Goal: Information Seeking & Learning: Learn about a topic

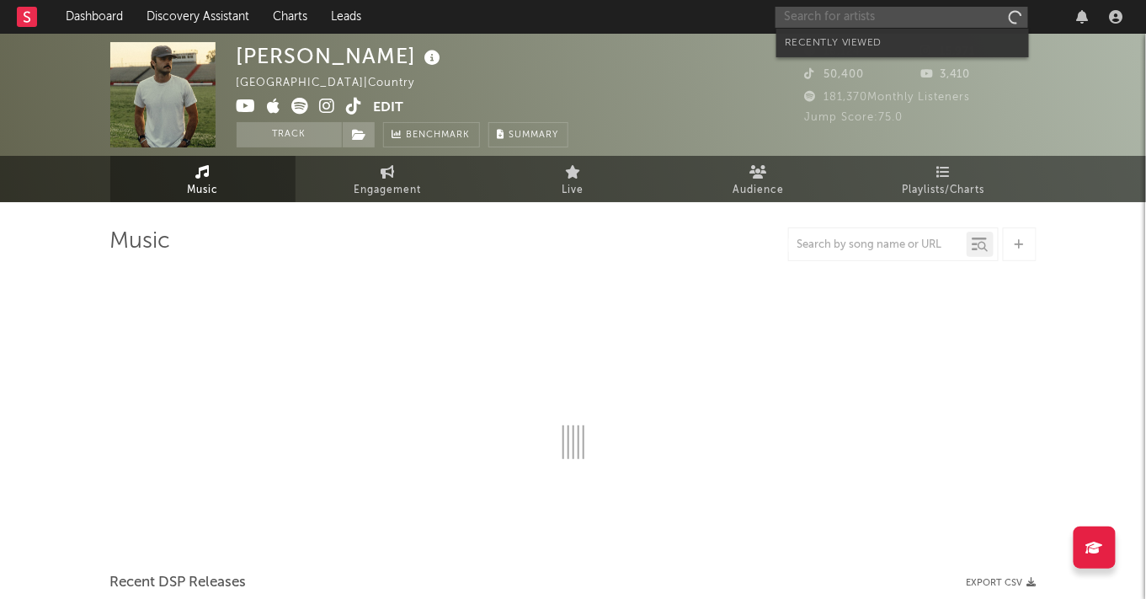
click at [938, 17] on input "text" at bounding box center [901, 17] width 253 height 21
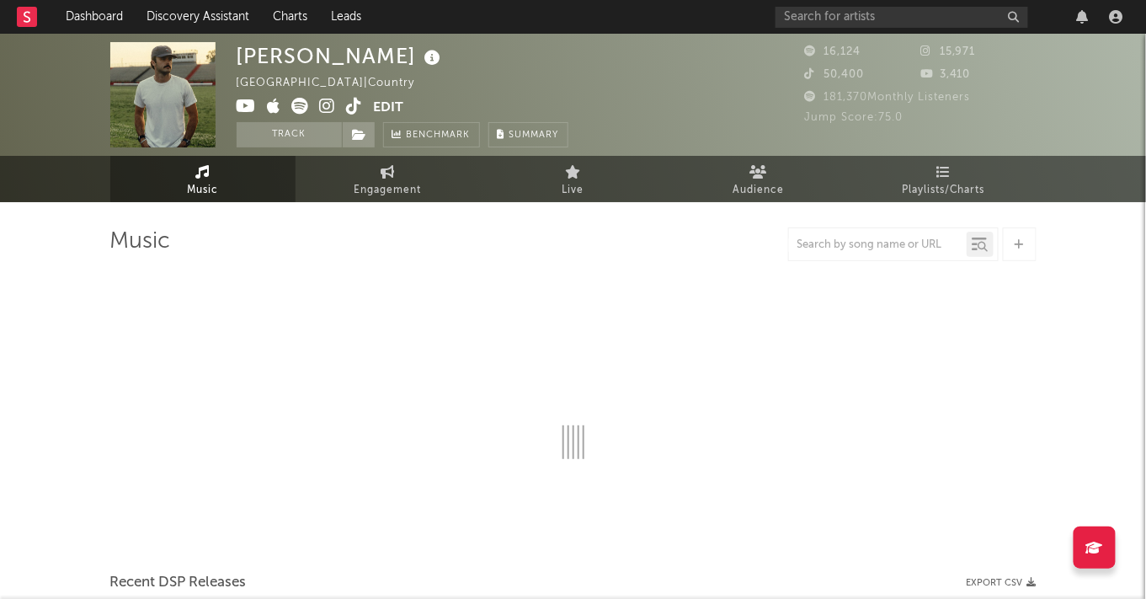
select select "6m"
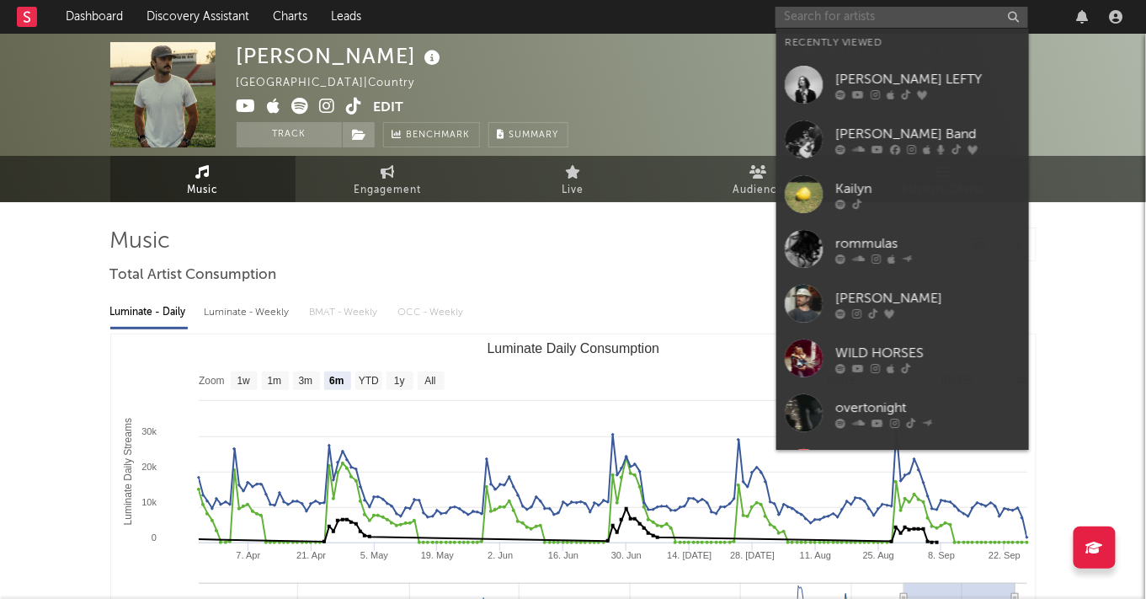
paste input "https://open.spotify.com/track/3h6BhbgZ1jHvMZO84eO5LW?si=5d357d1b27604824"
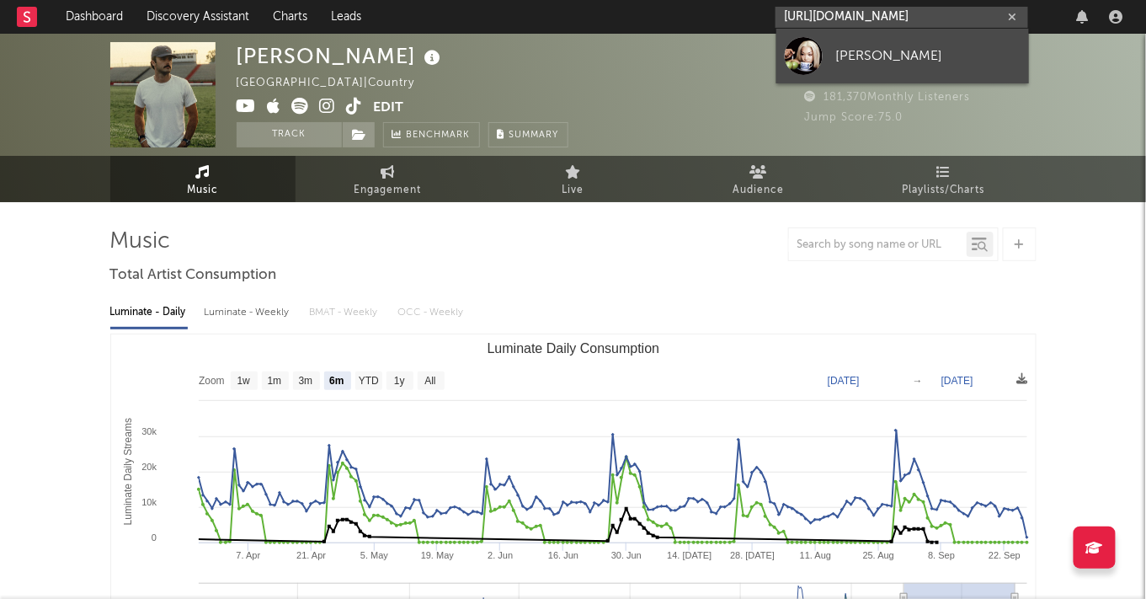
type input "https://open.spotify.com/track/3h6BhbgZ1jHvMZO84eO5LW?si=5d357d1b27604824"
click at [866, 42] on link "[PERSON_NAME]" at bounding box center [902, 56] width 253 height 55
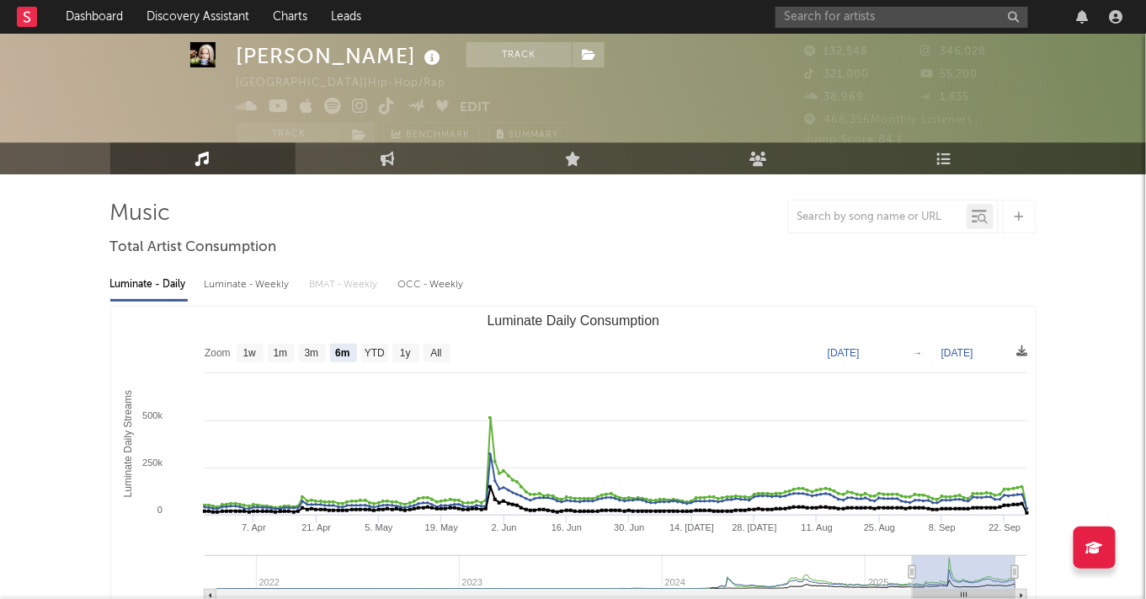
scroll to position [35, 0]
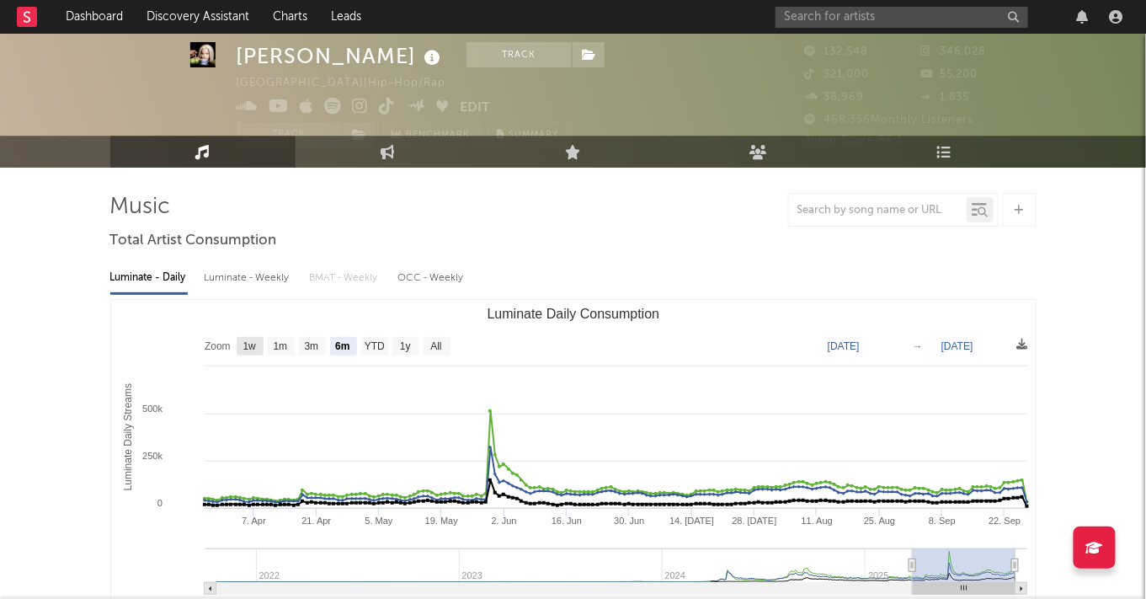
click at [239, 347] on rect "Luminate Daily Consumption" at bounding box center [250, 346] width 27 height 19
select select "1w"
type input "2025-09-21"
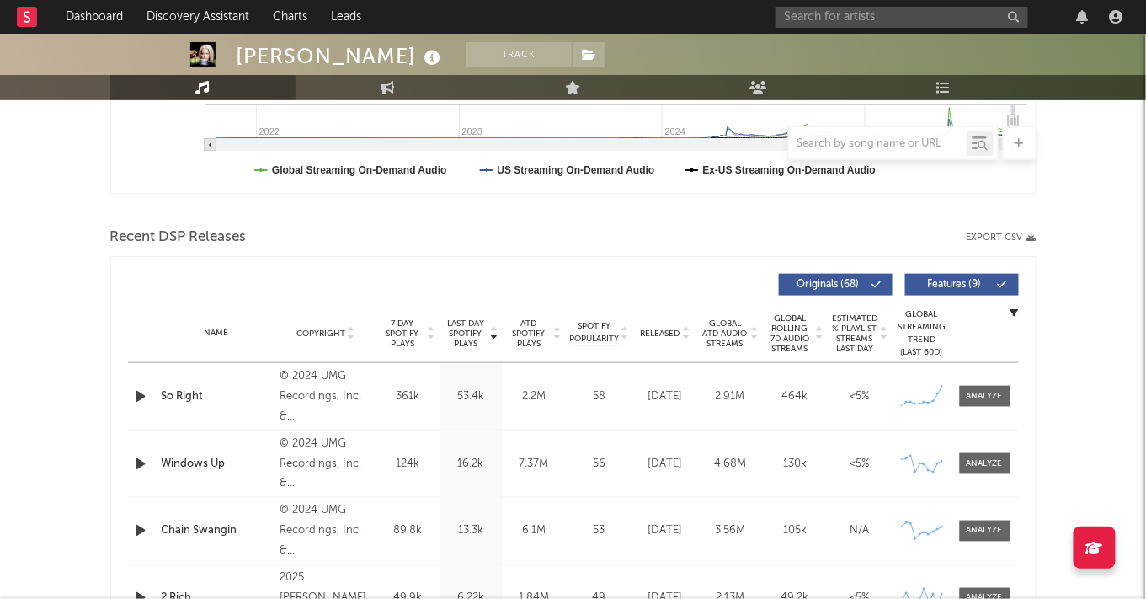
scroll to position [479, 0]
click at [492, 331] on icon at bounding box center [494, 329] width 8 height 7
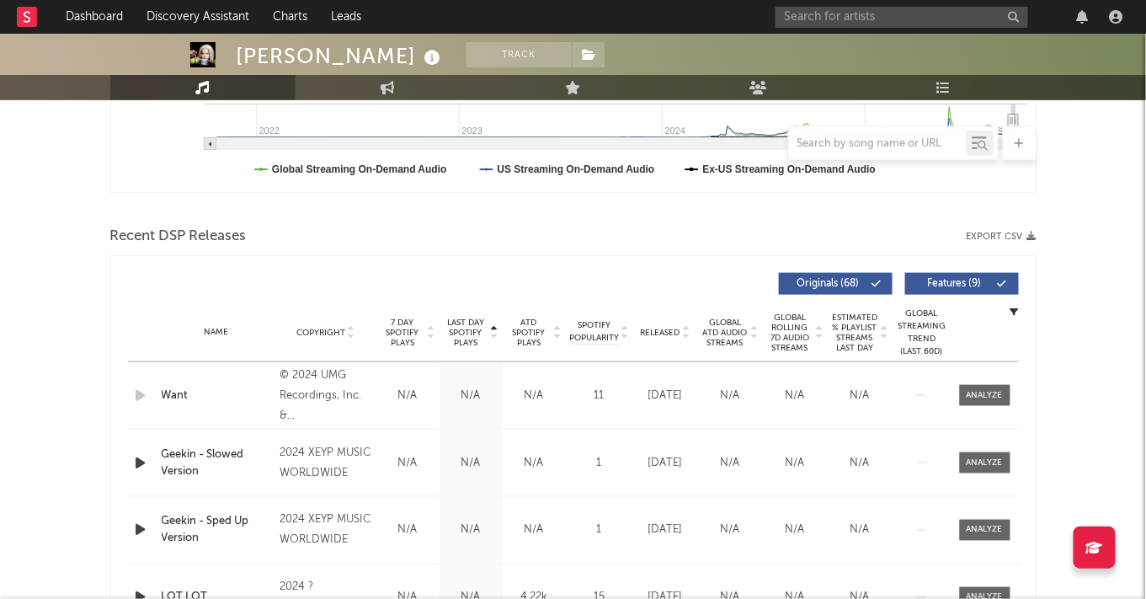
click at [492, 333] on icon at bounding box center [494, 336] width 8 height 7
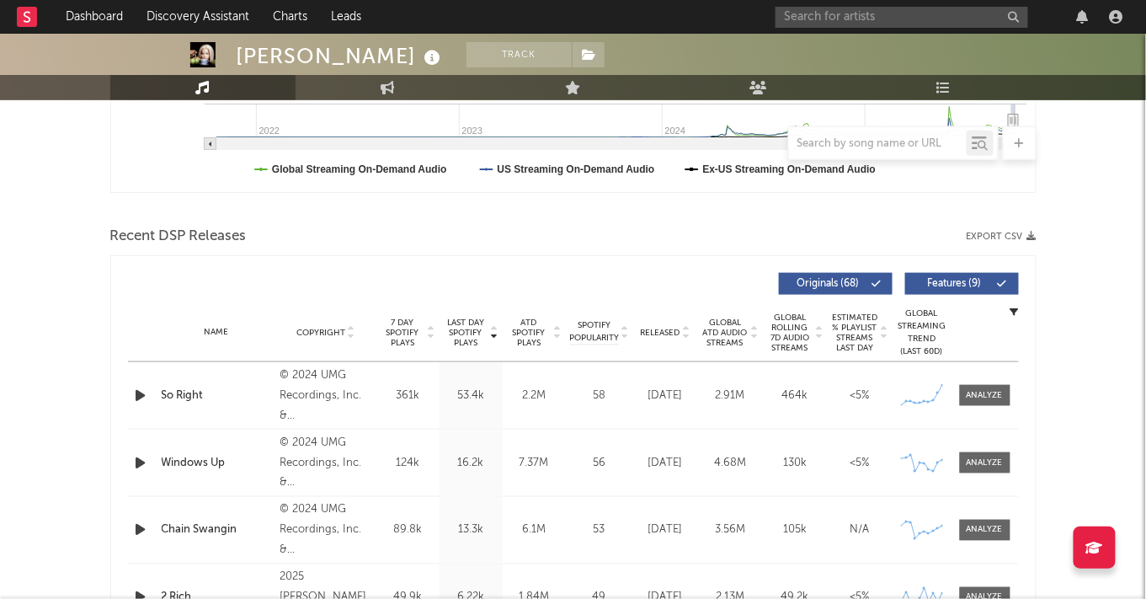
click at [460, 333] on span "Last Day Spotify Plays" at bounding box center [466, 332] width 45 height 30
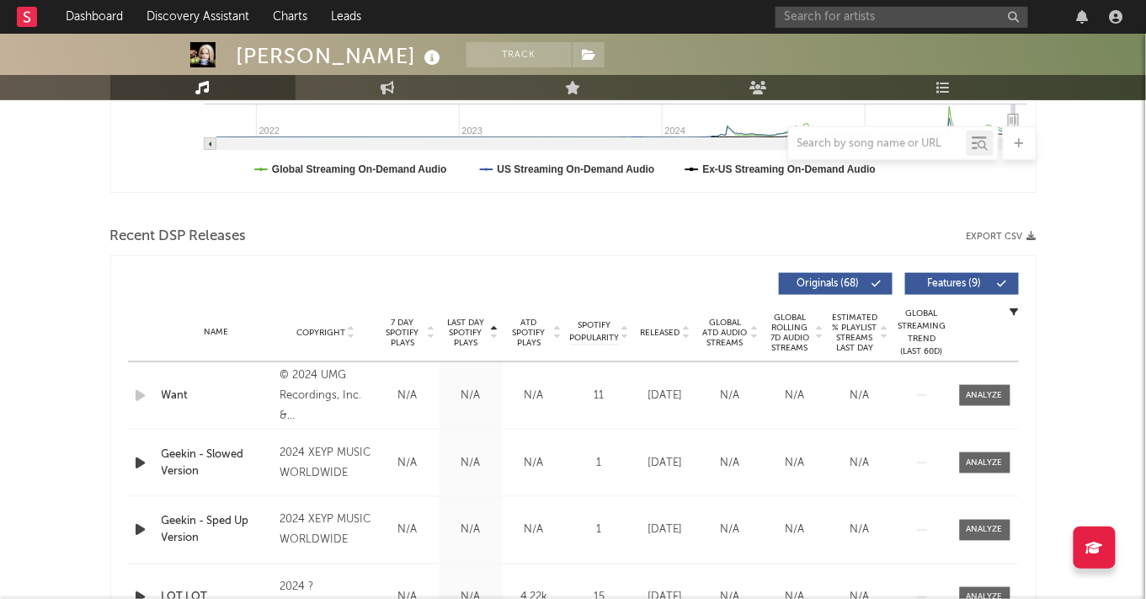
click at [460, 333] on span "Last Day Spotify Plays" at bounding box center [466, 332] width 45 height 30
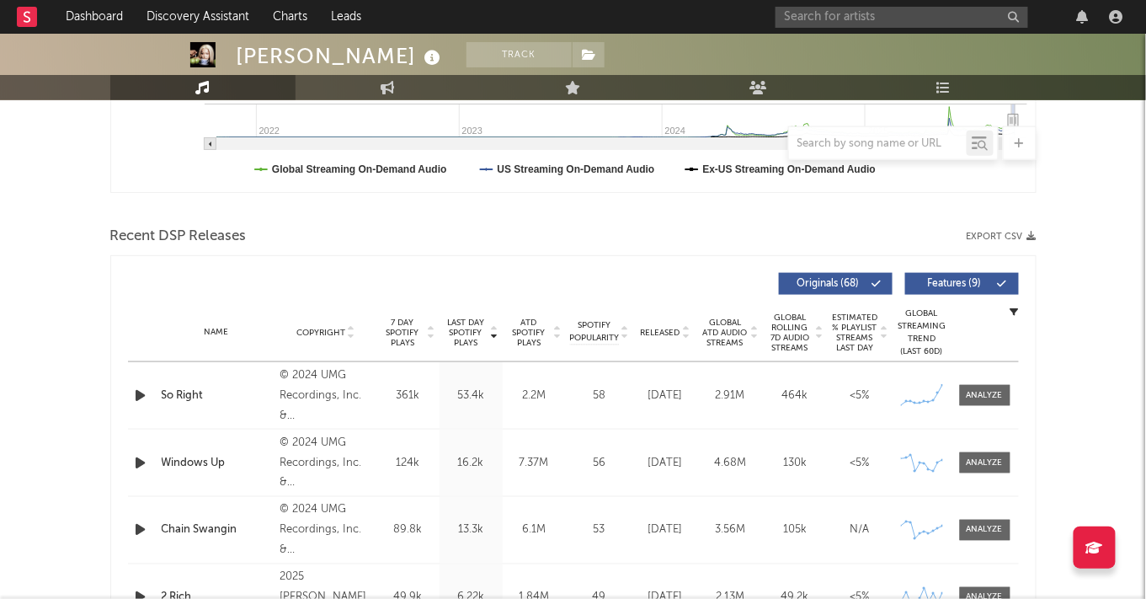
click at [247, 381] on div "Name So Right Copyright © 2024 UMG Recordings, Inc. & Victor Victor Worldwide I…" at bounding box center [573, 395] width 891 height 67
click at [179, 398] on div "So Right" at bounding box center [217, 395] width 110 height 17
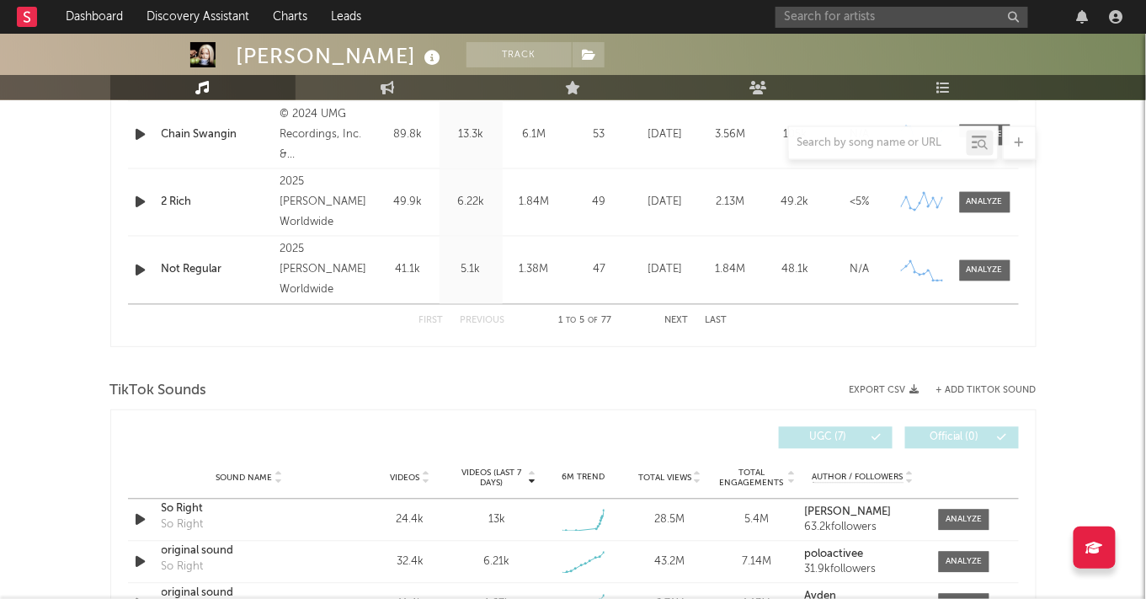
scroll to position [0, 0]
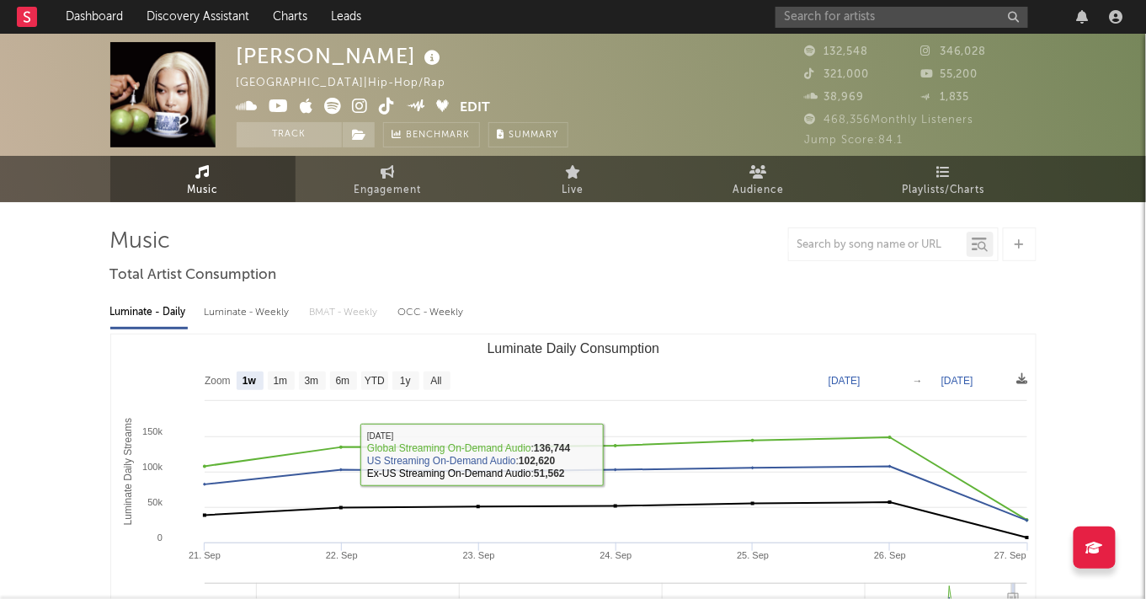
click at [326, 391] on rect "Luminate Daily Consumption" at bounding box center [573, 502] width 924 height 337
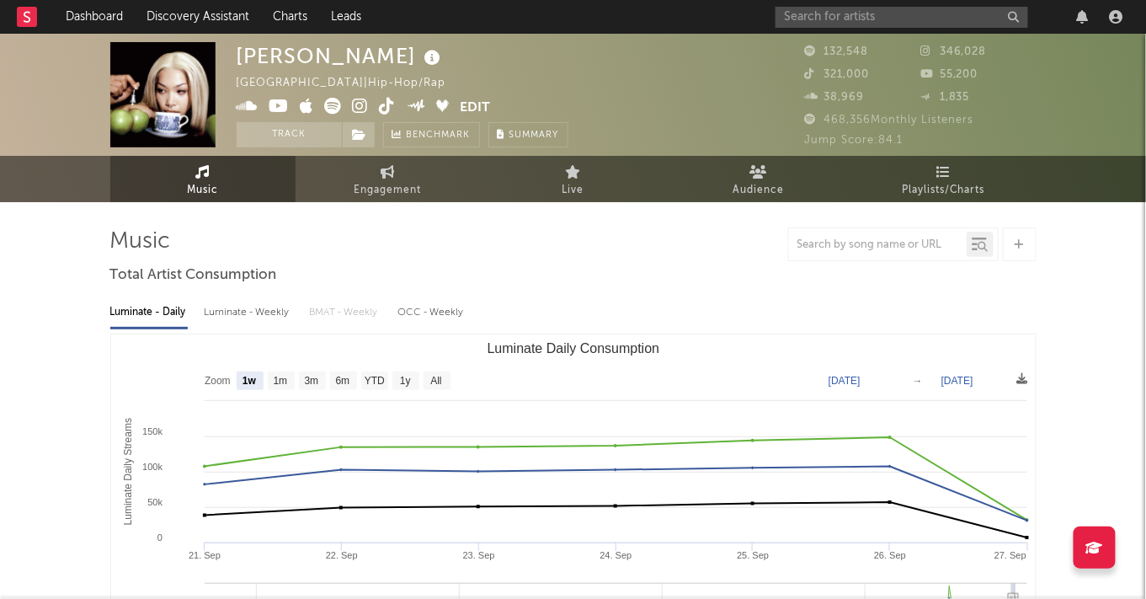
click at [337, 390] on rect "Luminate Daily Consumption" at bounding box center [573, 502] width 924 height 337
click at [339, 382] on text "6m" at bounding box center [342, 382] width 14 height 12
select select "6m"
type input "2025-03-27"
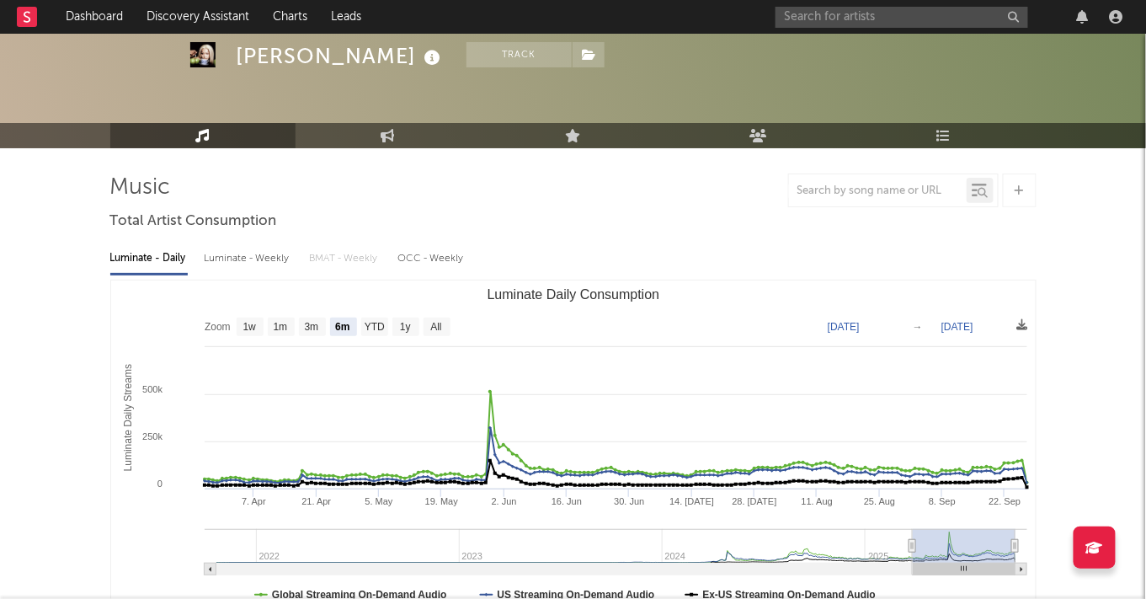
scroll to position [55, 0]
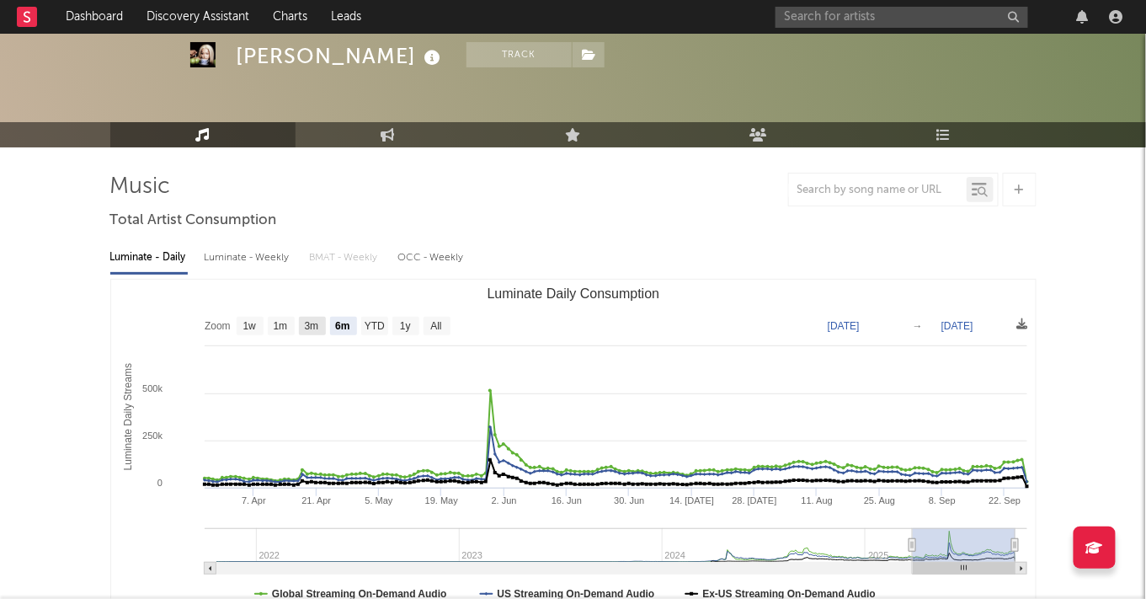
click at [320, 322] on rect "Luminate Daily Consumption" at bounding box center [312, 326] width 27 height 19
select select "3m"
type input "2025-06-27"
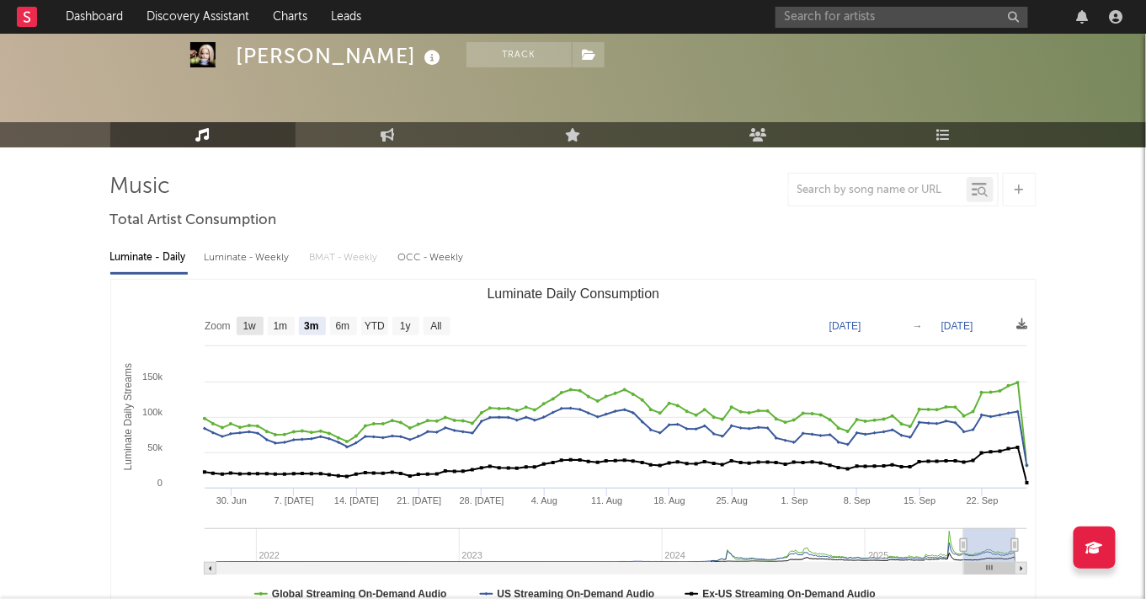
click at [251, 324] on text "1w" at bounding box center [248, 327] width 13 height 12
select select "1w"
type input "2025-09-21"
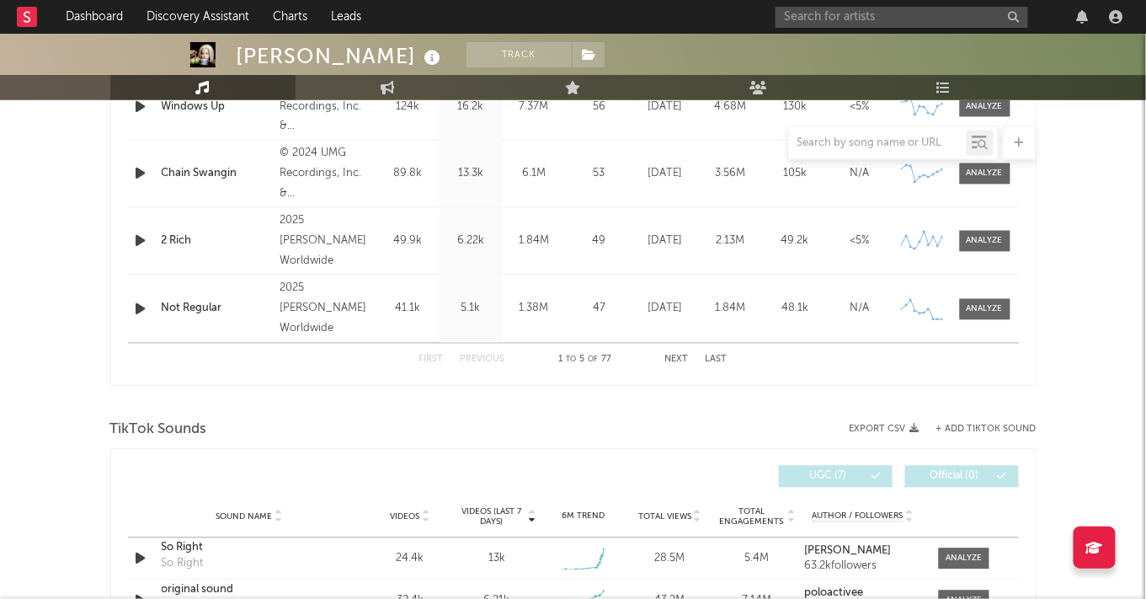
scroll to position [1062, 0]
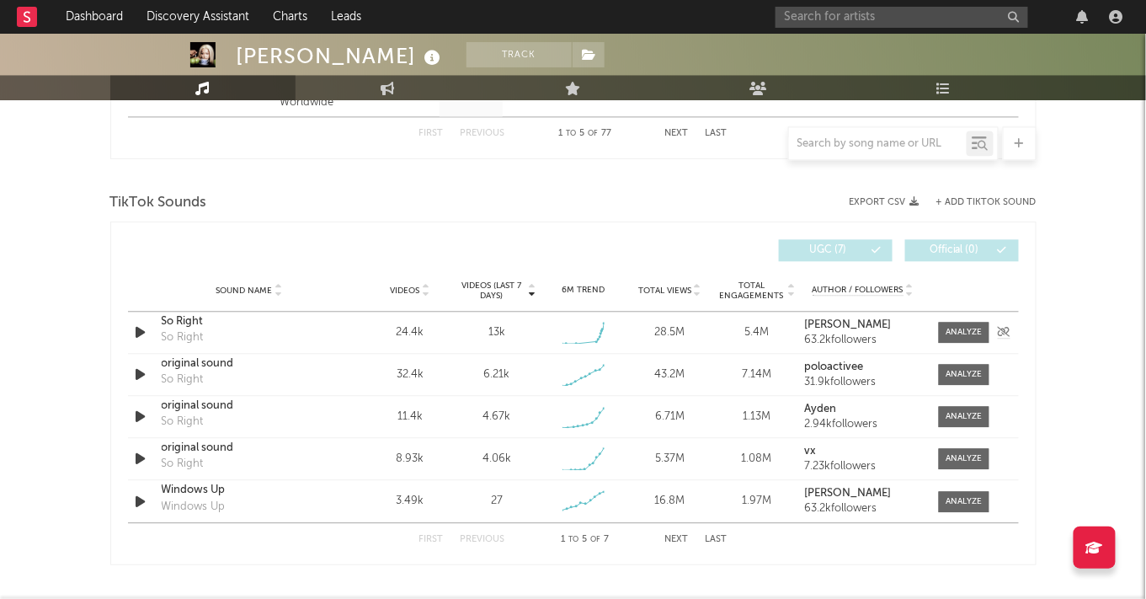
click at [190, 318] on div "So Right" at bounding box center [250, 321] width 176 height 17
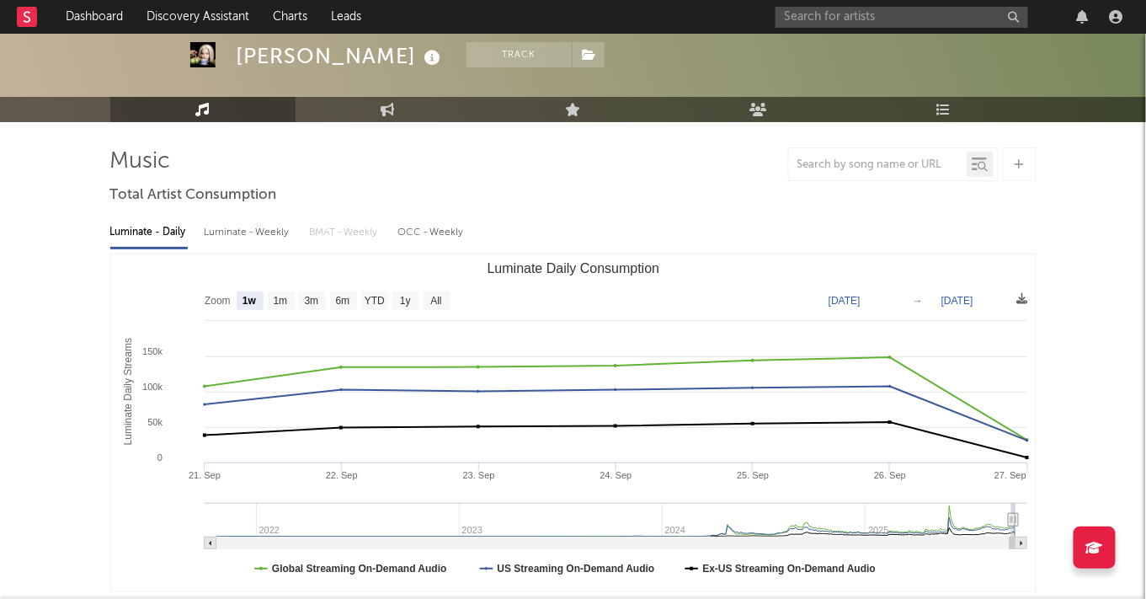
scroll to position [77, 0]
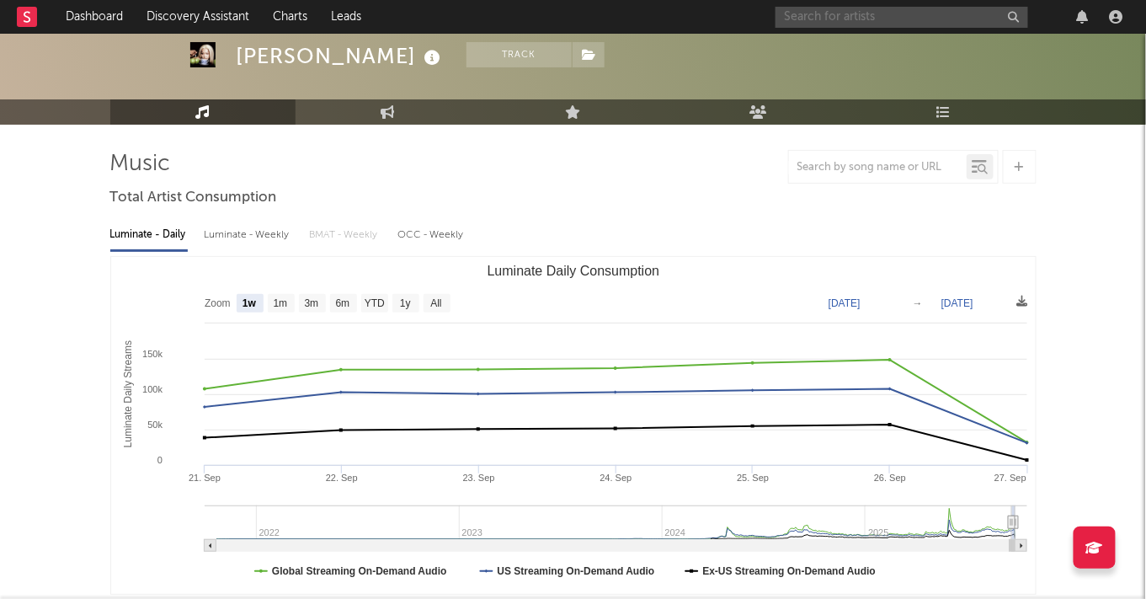
click at [961, 12] on input "text" at bounding box center [901, 17] width 253 height 21
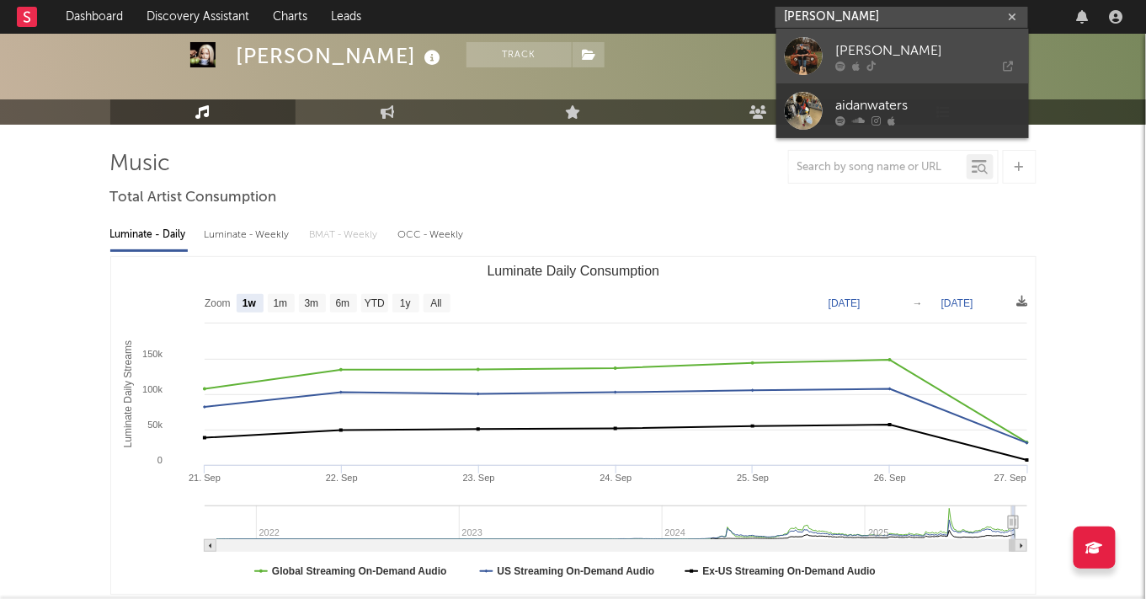
type input "aidan walters"
click at [936, 38] on link "[PERSON_NAME]" at bounding box center [902, 56] width 253 height 55
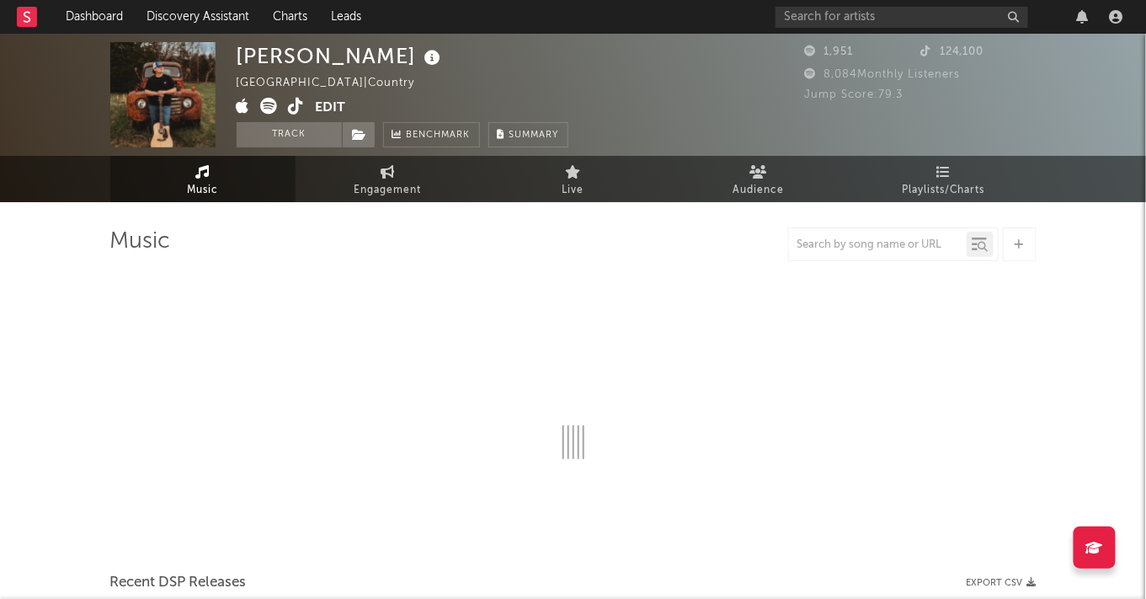
select select "1w"
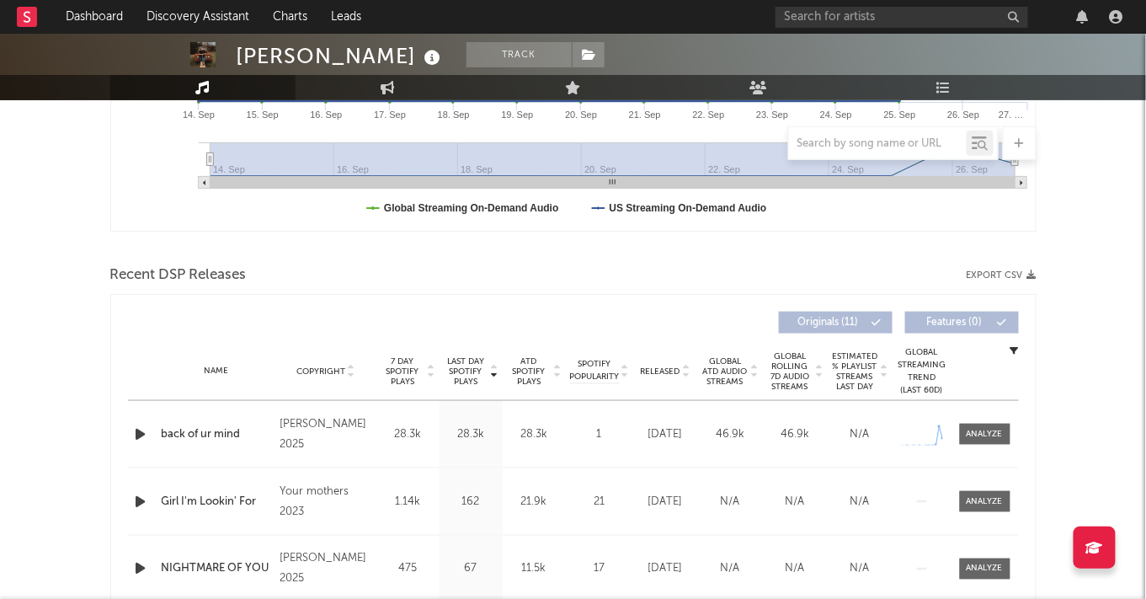
scroll to position [528, 0]
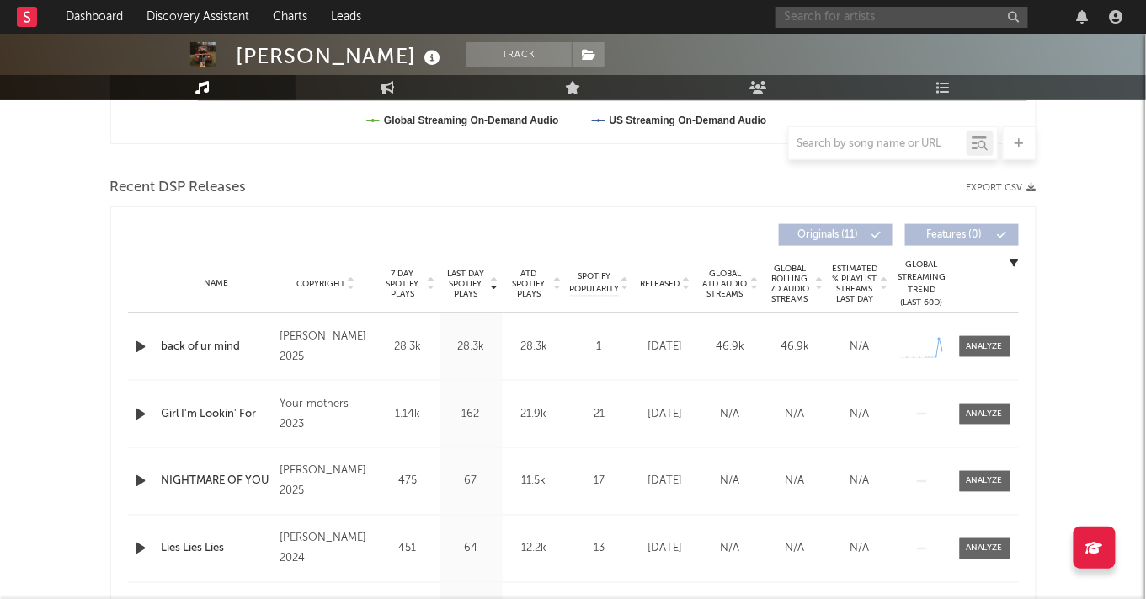
click at [914, 13] on input "text" at bounding box center [901, 17] width 253 height 21
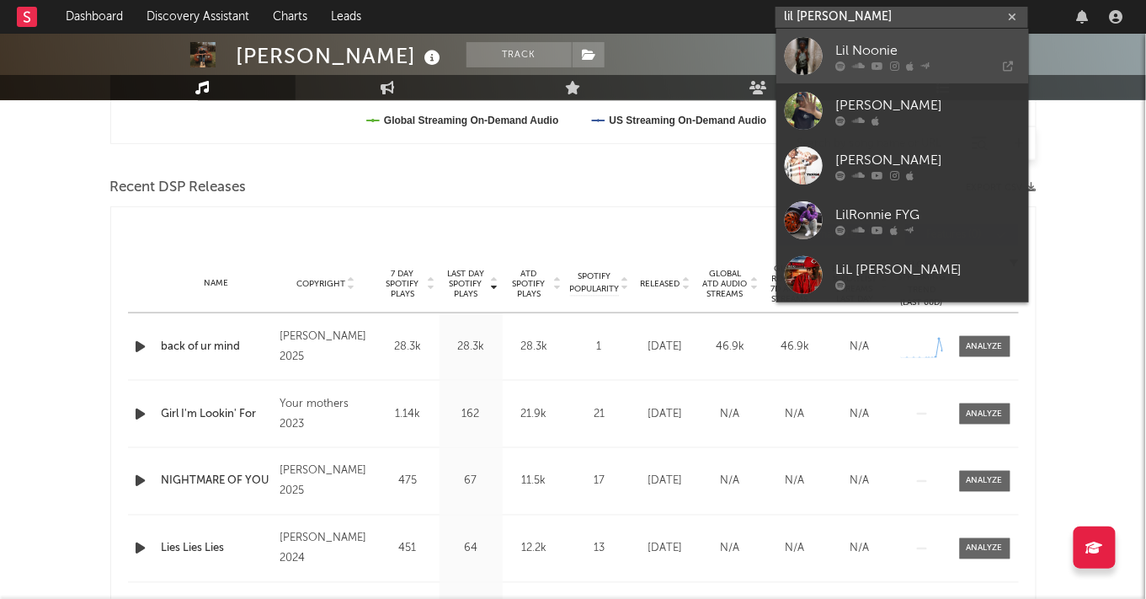
type input "lil [PERSON_NAME]"
click at [902, 34] on link "Lil Noonie" at bounding box center [902, 56] width 253 height 55
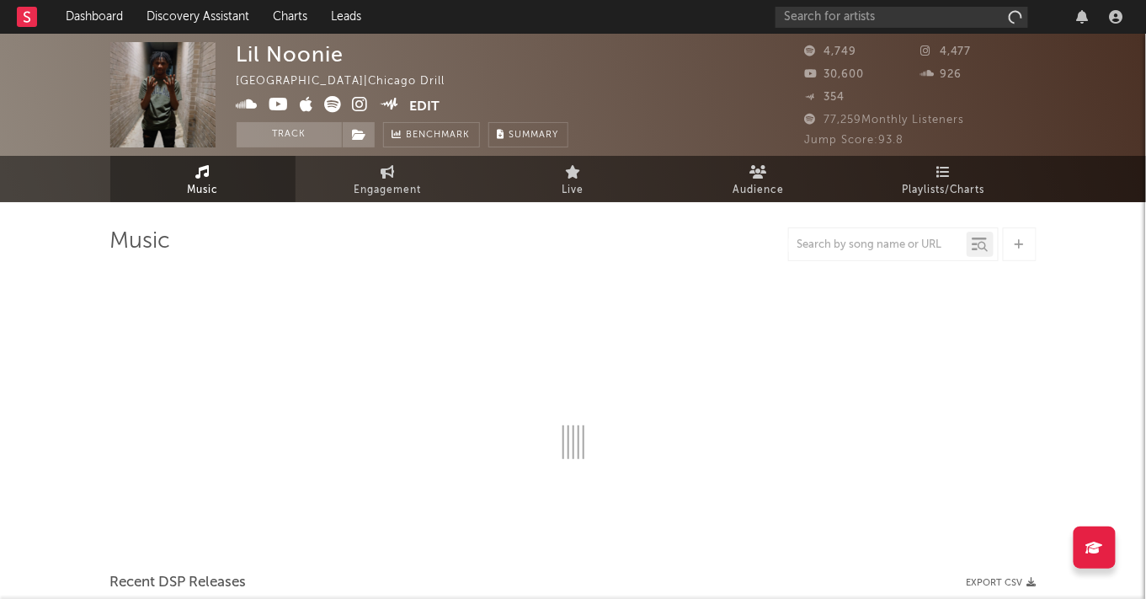
select select "1w"
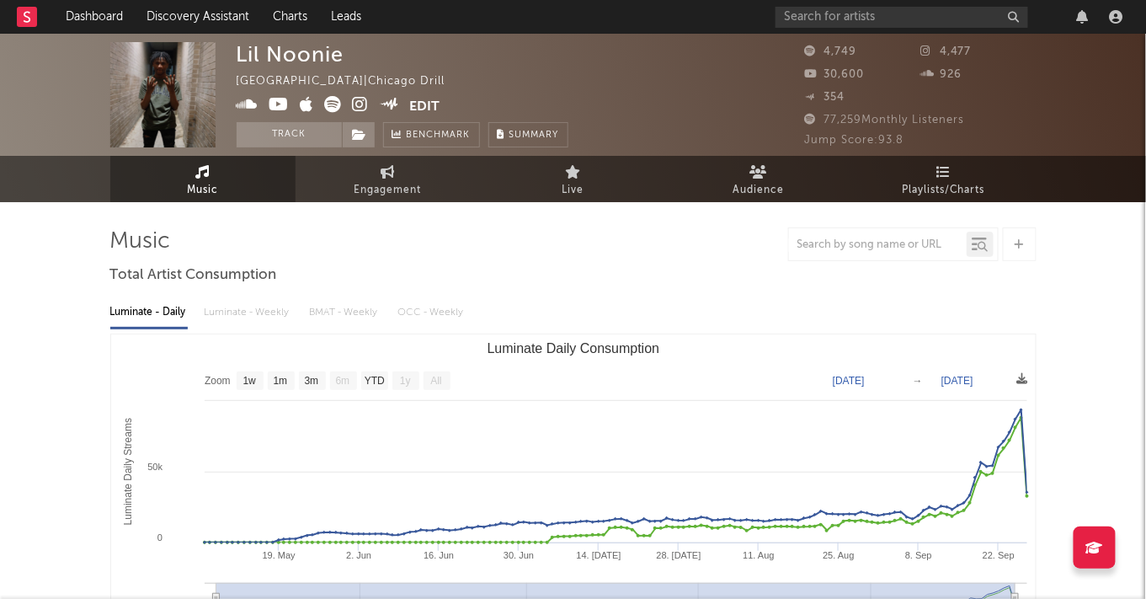
click at [283, 104] on icon at bounding box center [279, 104] width 20 height 17
